Goal: Information Seeking & Learning: Understand process/instructions

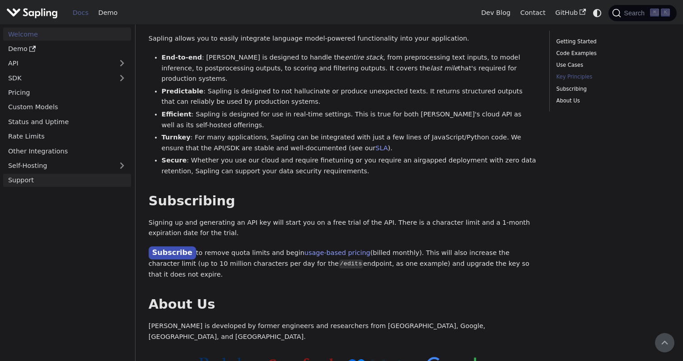
scroll to position [545, 0]
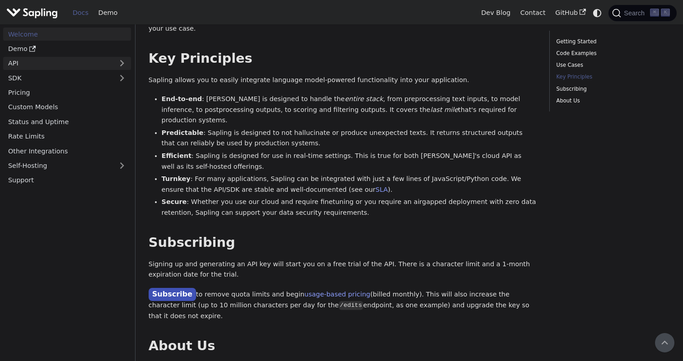
click at [43, 60] on link "API" at bounding box center [58, 63] width 110 height 13
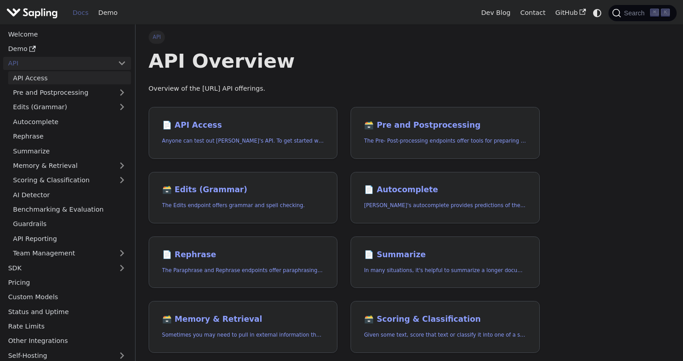
click at [65, 76] on link "API Access" at bounding box center [69, 77] width 123 height 13
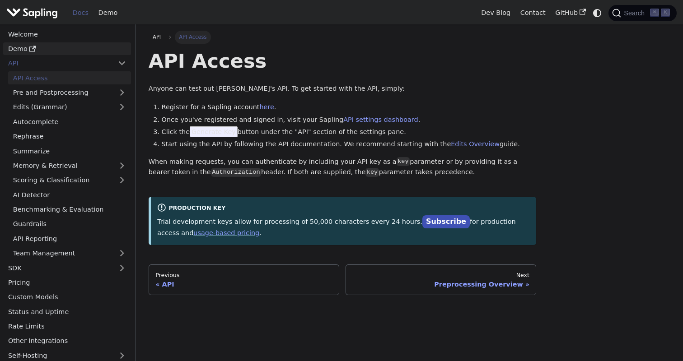
click at [44, 52] on link "Demo" at bounding box center [67, 48] width 128 height 13
